Goal: Register for event/course

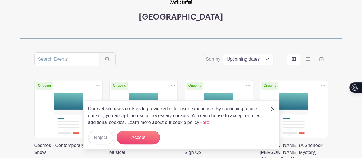
scroll to position [73, 0]
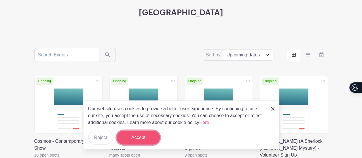
click at [147, 134] on button "Accept" at bounding box center [138, 138] width 43 height 14
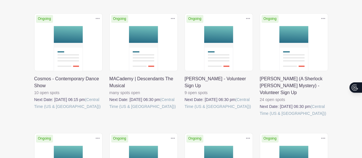
scroll to position [142, 0]
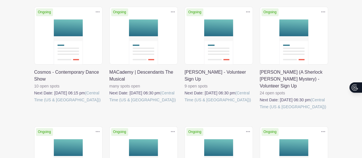
click at [34, 103] on link at bounding box center [34, 103] width 0 height 0
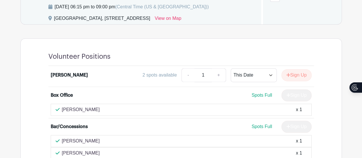
scroll to position [378, 0]
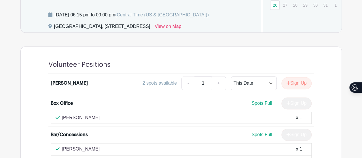
click at [93, 121] on div "Lindsay Porter x 1" at bounding box center [181, 117] width 251 height 7
click at [262, 106] on span "Spots Full" at bounding box center [261, 103] width 20 height 5
drag, startPoint x: 359, startPoint y: 125, endPoint x: 360, endPoint y: 120, distance: 5.3
click at [166, 87] on div "2 spots available" at bounding box center [159, 83] width 34 height 7
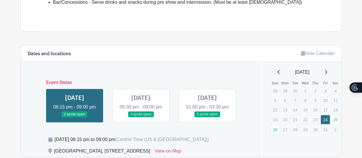
scroll to position [245, 0]
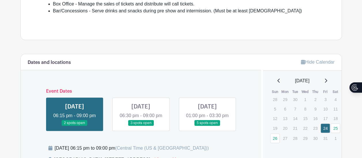
click at [141, 126] on link at bounding box center [141, 126] width 0 height 0
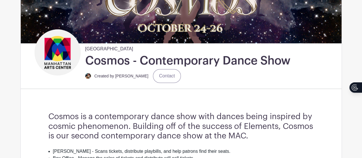
scroll to position [88, 0]
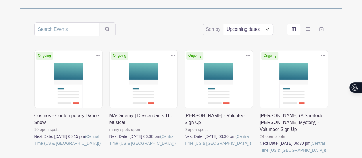
scroll to position [102, 0]
